Goal: Transaction & Acquisition: Book appointment/travel/reservation

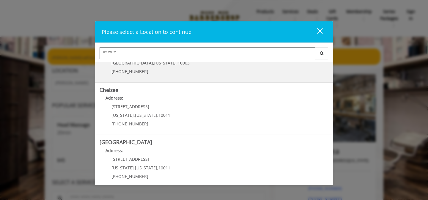
scroll to position [33, 0]
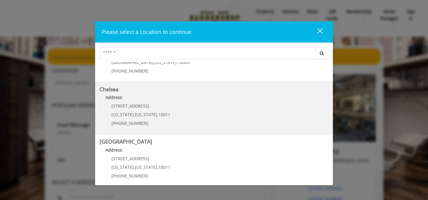
click at [149, 109] on div "169/170 W 23rd St New York , New York , 10011 (917) 639-3902" at bounding box center [137, 117] width 74 height 26
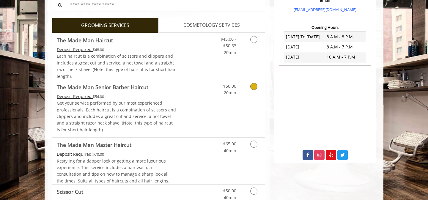
scroll to position [211, 0]
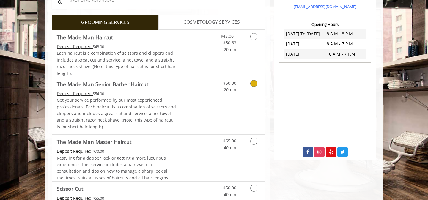
click at [255, 85] on icon "Grooming services" at bounding box center [253, 83] width 7 height 7
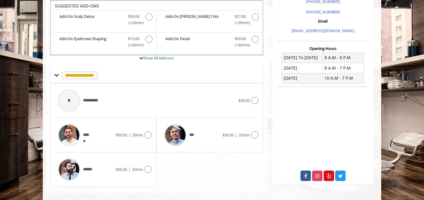
scroll to position [187, 0]
click at [255, 133] on icon at bounding box center [254, 134] width 7 height 7
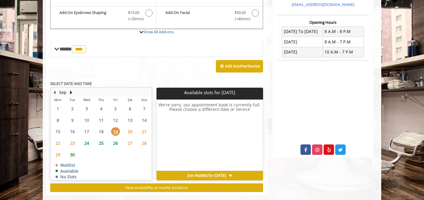
scroll to position [214, 0]
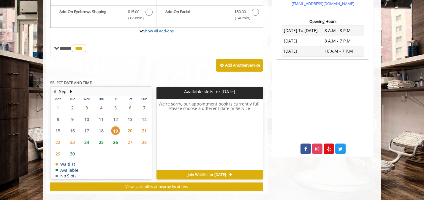
click at [100, 143] on span "25" at bounding box center [101, 142] width 9 height 9
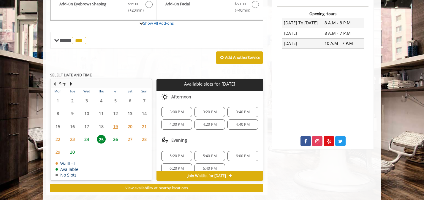
scroll to position [0, 0]
click at [206, 156] on span "5:40 PM" at bounding box center [210, 156] width 14 height 5
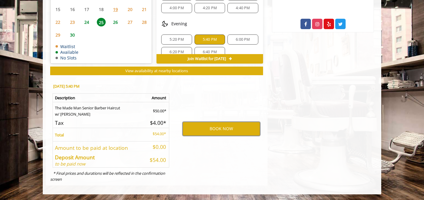
scroll to position [305, 0]
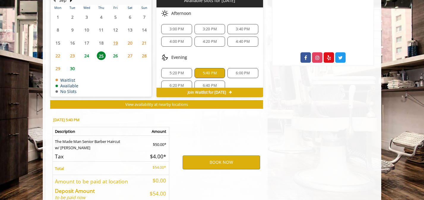
click at [86, 54] on span "24" at bounding box center [86, 55] width 9 height 9
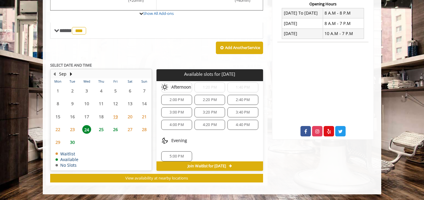
scroll to position [64, 0]
click at [179, 154] on div "5:00 PM" at bounding box center [176, 152] width 31 height 10
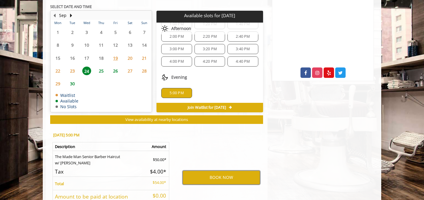
scroll to position [294, 0]
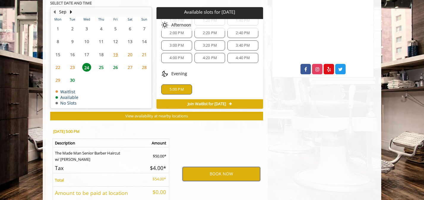
click at [227, 175] on button "BOOK NOW" at bounding box center [222, 174] width 78 height 14
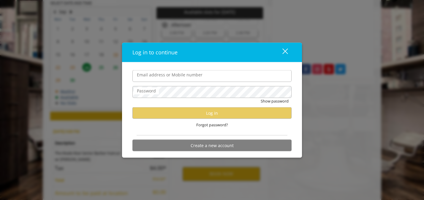
click at [186, 78] on input "Email address or Mobile number" at bounding box center [212, 76] width 159 height 12
type input "**********"
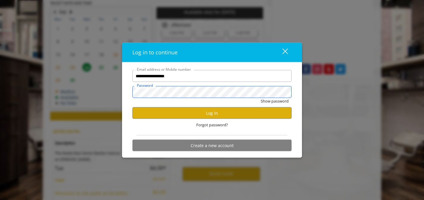
click at [261, 98] on button "Show password" at bounding box center [275, 101] width 28 height 6
click at [203, 113] on button "Log in" at bounding box center [212, 113] width 159 height 12
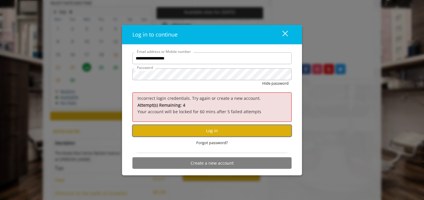
click at [209, 132] on button "Log in" at bounding box center [212, 131] width 159 height 12
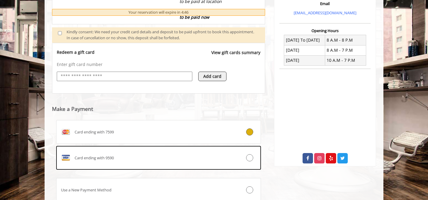
scroll to position [207, 0]
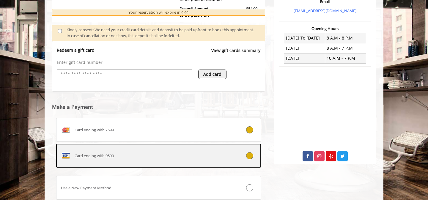
click at [228, 160] on label "Card ending with 9590" at bounding box center [158, 156] width 205 height 24
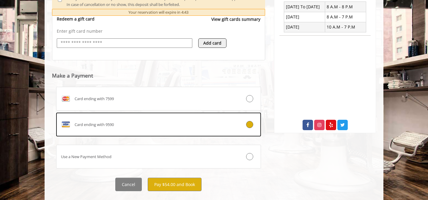
scroll to position [250, 0]
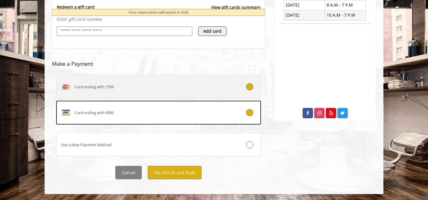
click at [236, 89] on div at bounding box center [243, 86] width 34 height 7
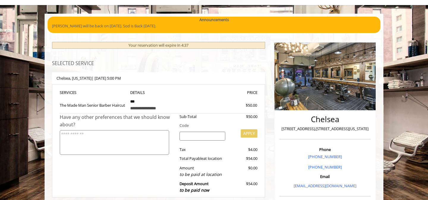
scroll to position [31, 0]
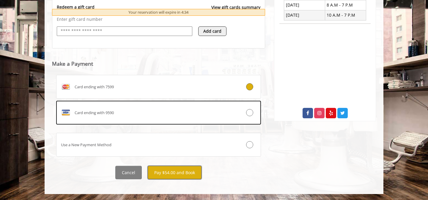
click at [184, 171] on button "Pay $54.00 and Book" at bounding box center [175, 172] width 54 height 13
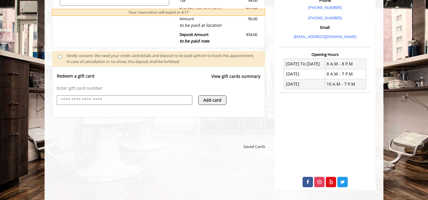
scroll to position [188, 0]
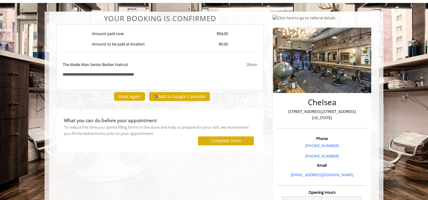
scroll to position [66, 0]
